Goal: Browse casually

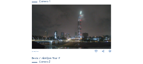
scroll to position [126, 0]
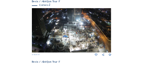
click at [89, 29] on img at bounding box center [71, 30] width 79 height 45
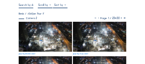
scroll to position [46, 0]
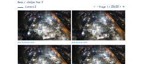
click at [121, 8] on icon at bounding box center [120, 7] width 3 height 4
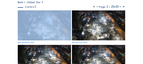
click at [121, 8] on icon at bounding box center [120, 7] width 3 height 4
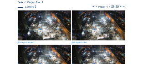
drag, startPoint x: 121, startPoint y: 8, endPoint x: 139, endPoint y: 34, distance: 32.2
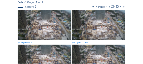
click at [44, 20] on img at bounding box center [44, 26] width 53 height 30
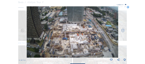
click at [125, 60] on icon at bounding box center [124, 60] width 3 height 4
